Goal: Obtain resource: Download file/media

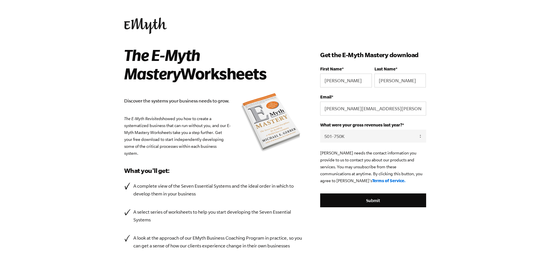
select select "501-750K"
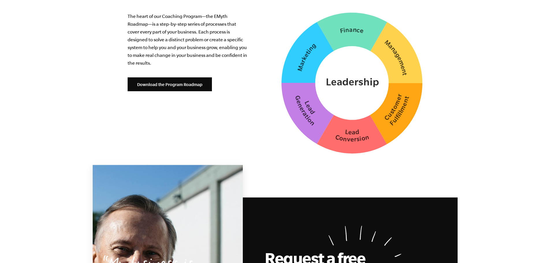
scroll to position [1472, 0]
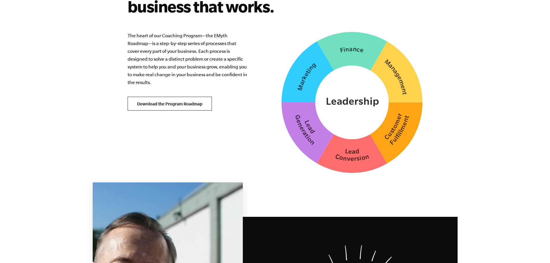
click at [161, 98] on link "Download the Program Roadmap" at bounding box center [170, 104] width 84 height 14
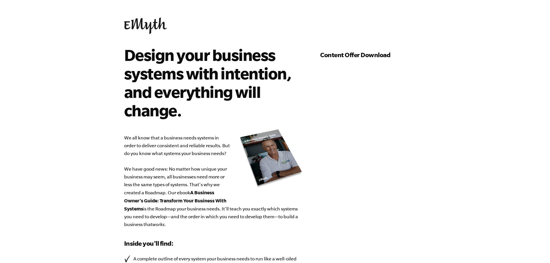
select select "501-750K"
